Goal: Task Accomplishment & Management: Manage account settings

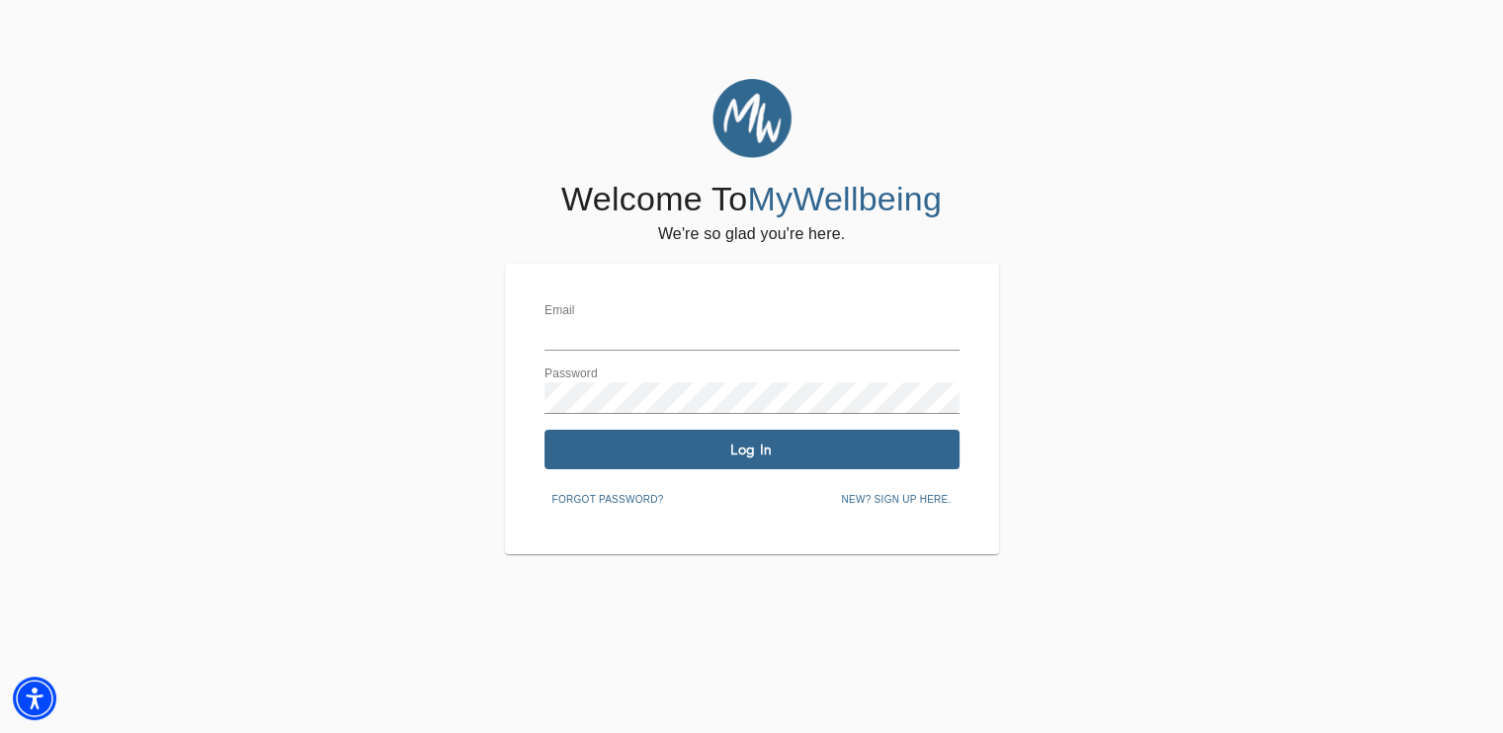
type input "[EMAIL_ADDRESS][DOMAIN_NAME]"
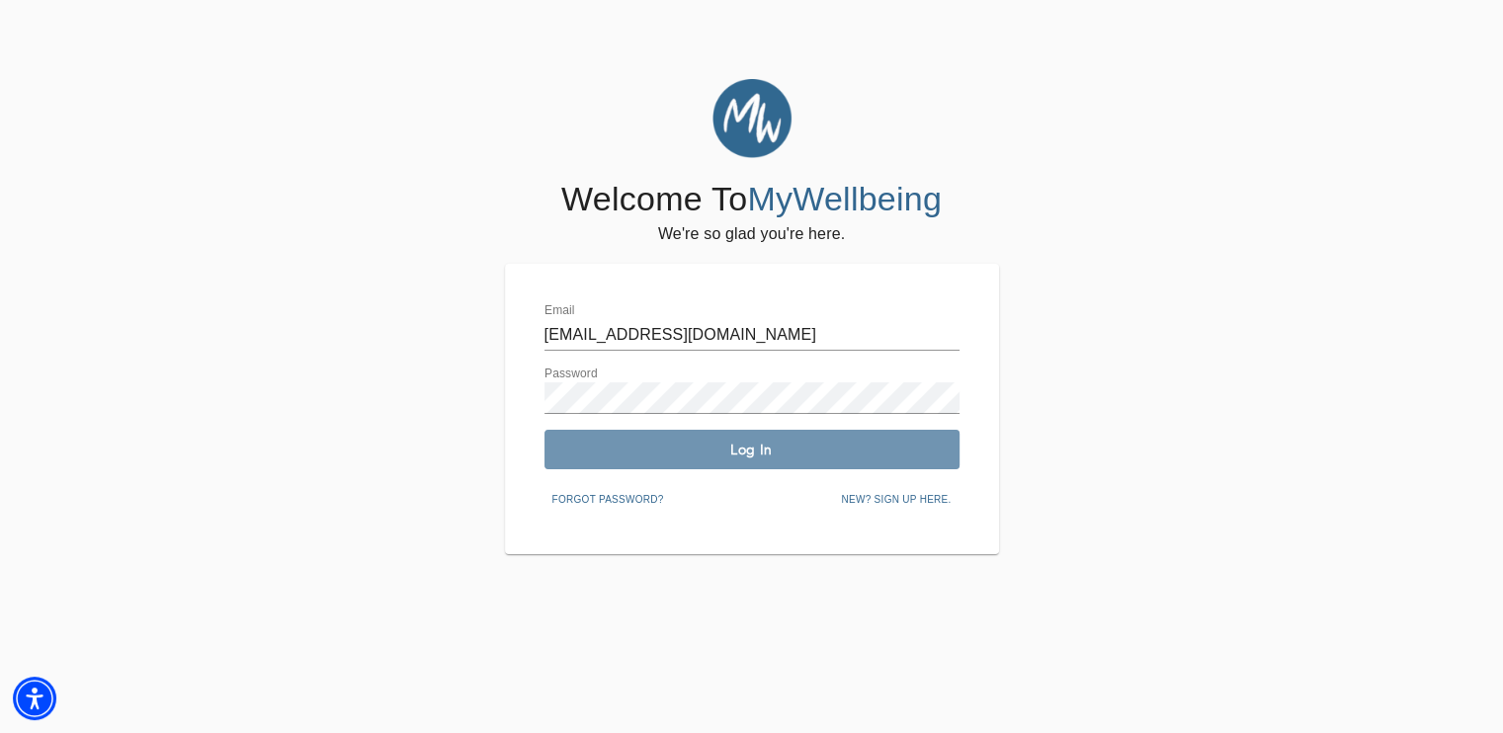
click at [637, 456] on span "Log In" at bounding box center [752, 450] width 399 height 19
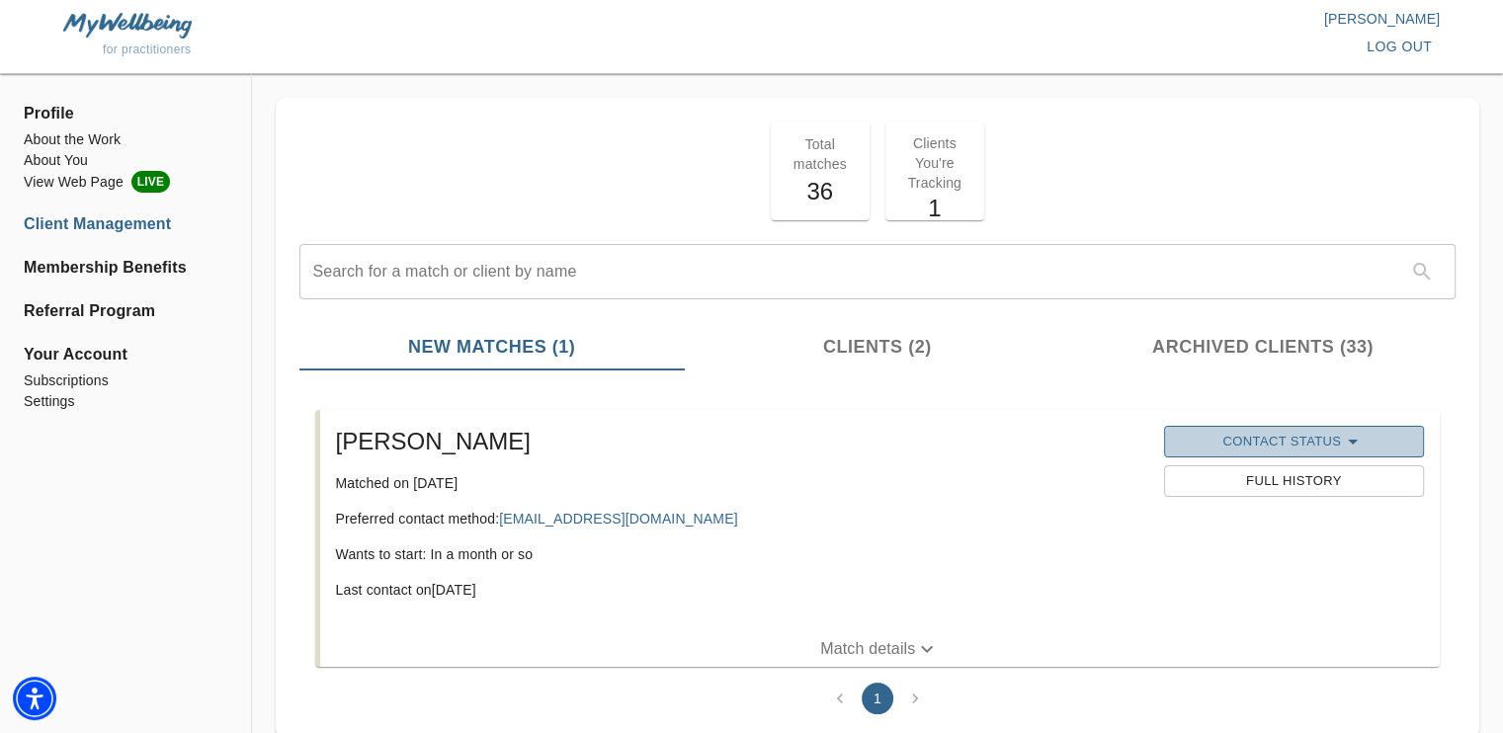
click at [1216, 444] on span "Contact Status" at bounding box center [1294, 442] width 240 height 24
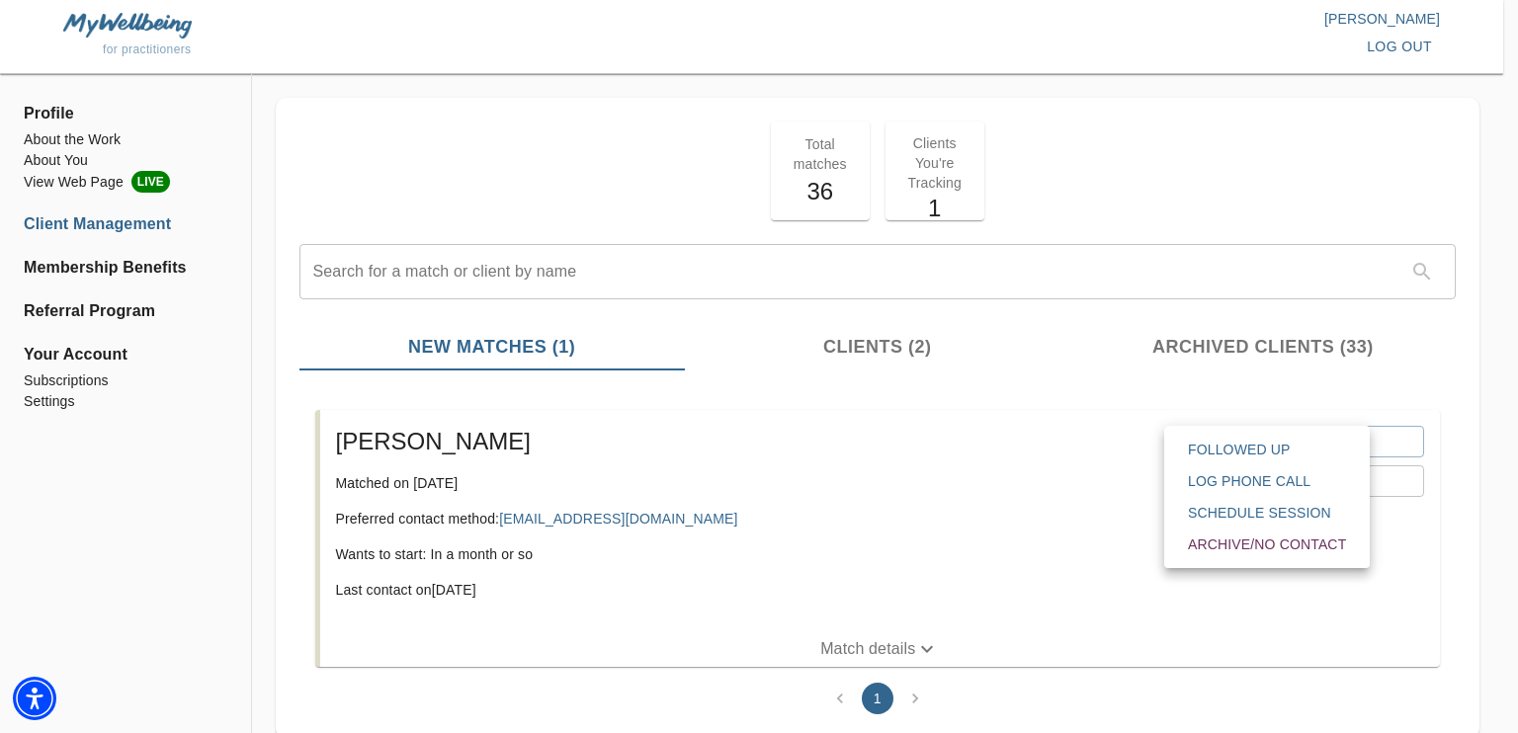
click at [1205, 555] on button "Archive/No contact" at bounding box center [1267, 545] width 190 height 32
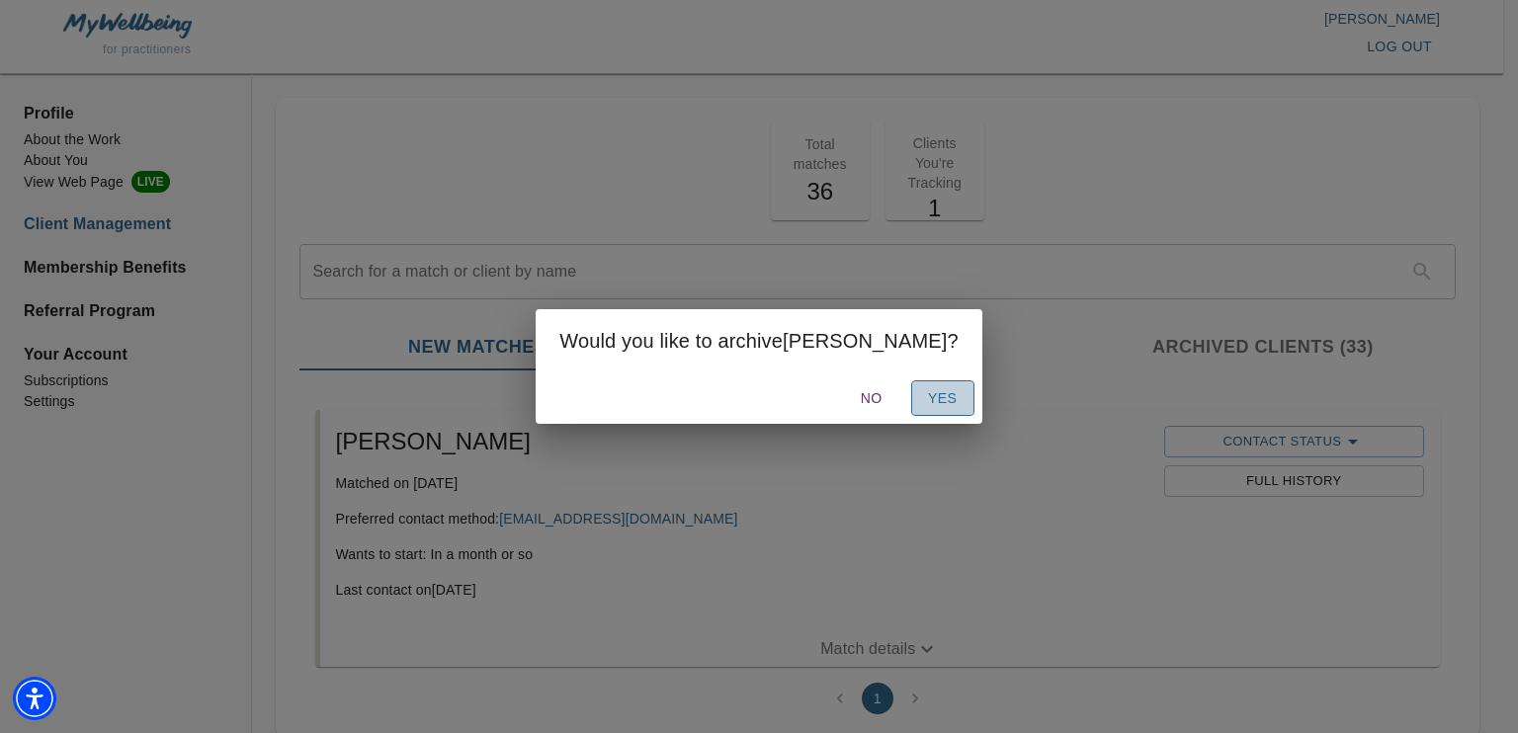
click at [927, 397] on span "Yes" at bounding box center [943, 398] width 32 height 25
